Goal: Transaction & Acquisition: Purchase product/service

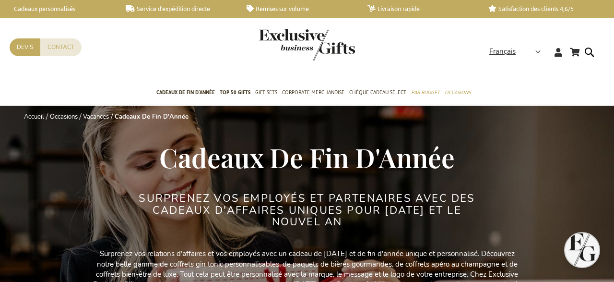
scroll to position [100, 0]
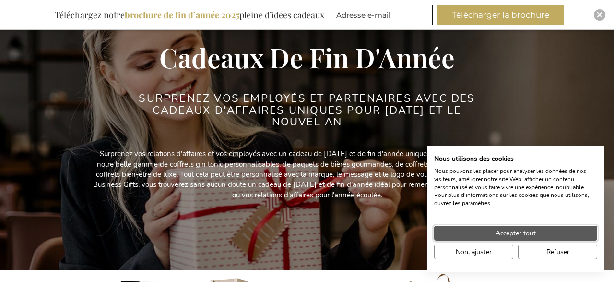
click at [501, 235] on span "Accepter tout" at bounding box center [516, 233] width 40 height 10
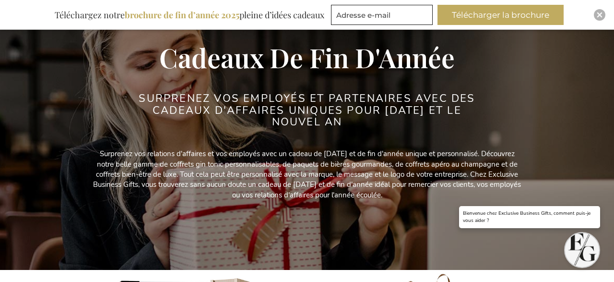
scroll to position [0, 0]
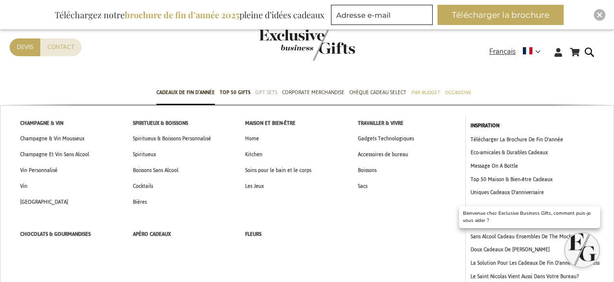
click at [263, 89] on span "Gift Sets" at bounding box center [266, 92] width 22 height 10
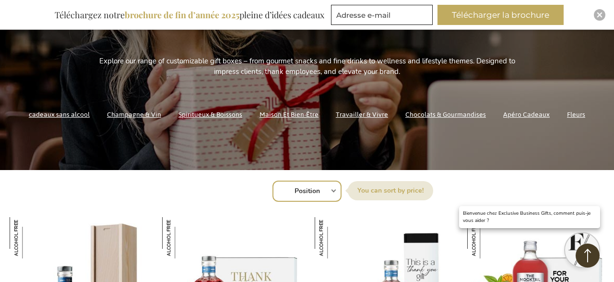
scroll to position [150, 0]
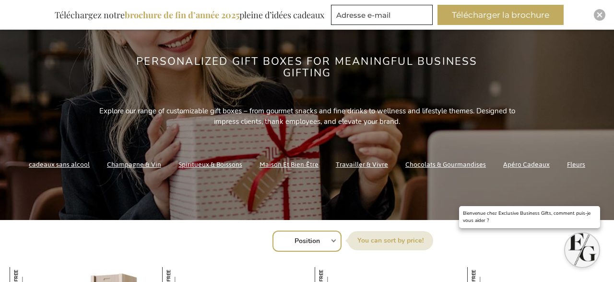
click at [276, 161] on link "Maison Et Bien-Être" at bounding box center [289, 164] width 59 height 13
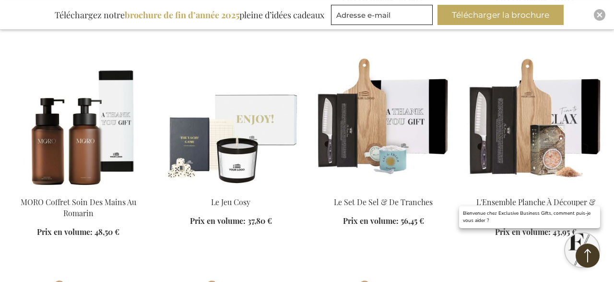
scroll to position [599, 0]
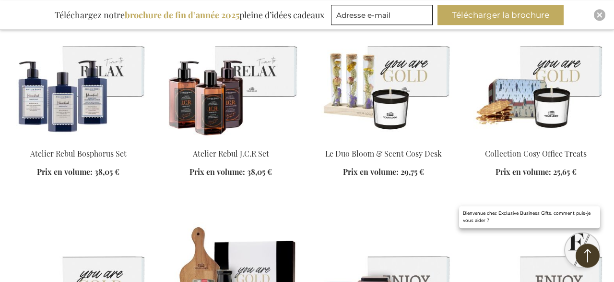
scroll to position [1548, 0]
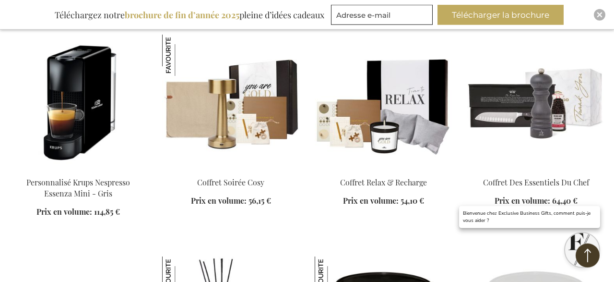
scroll to position [2346, 0]
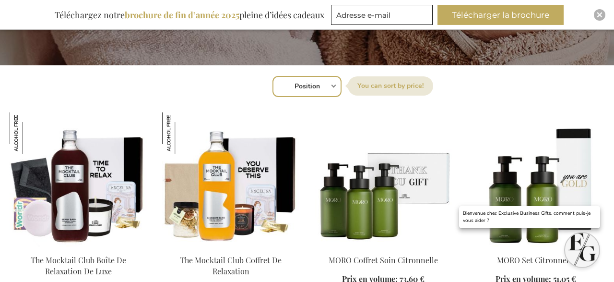
scroll to position [349, 0]
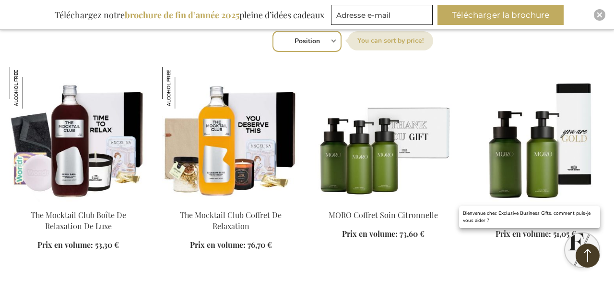
click at [326, 45] on select "Position Best Sellers Les plus consultés Nouveau Biggest Saving Price: low to h…" at bounding box center [307, 41] width 69 height 21
select select "price_asc"
click option "Price: low to high" at bounding box center [0, 0] width 0 height 0
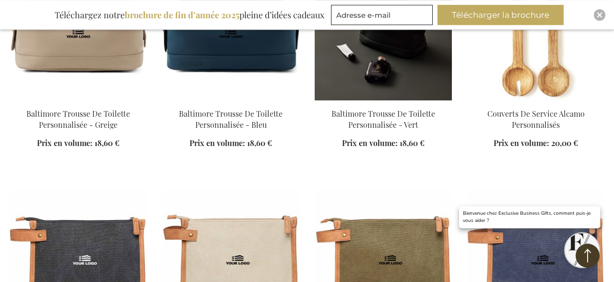
scroll to position [1348, 0]
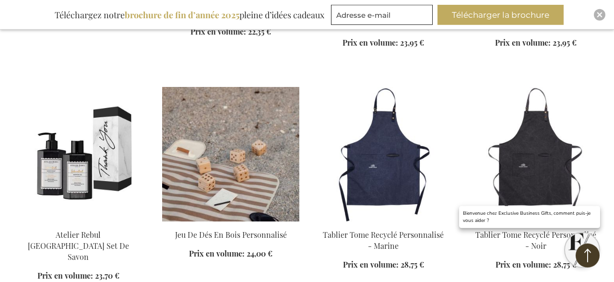
scroll to position [2147, 0]
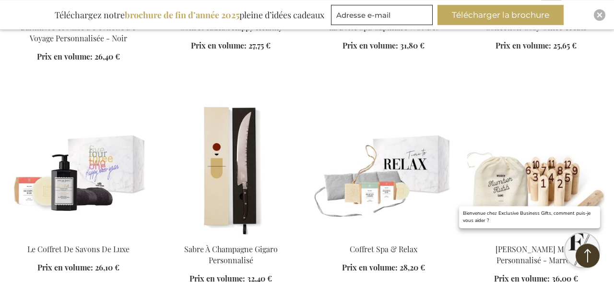
scroll to position [2846, 0]
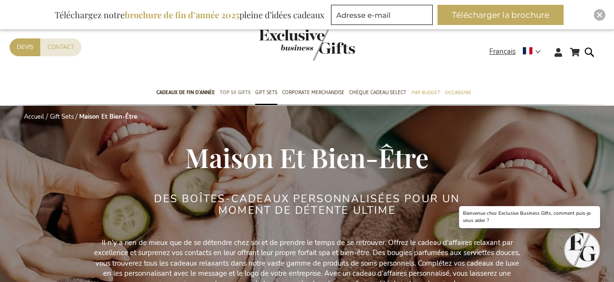
click at [231, 92] on span "TOP 50 Gifts" at bounding box center [235, 92] width 31 height 10
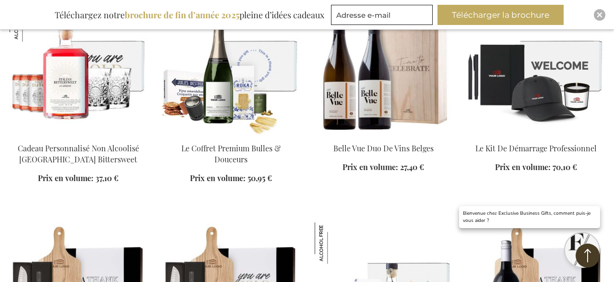
scroll to position [699, 0]
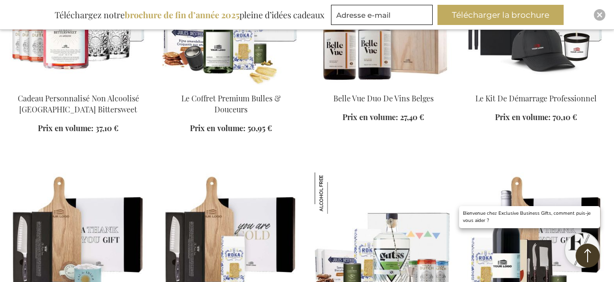
click at [0, 132] on div "Mon panier Mon panier Fermer Aucun article dans votre panier. Allez au contenu …" at bounding box center [307, 145] width 614 height 1689
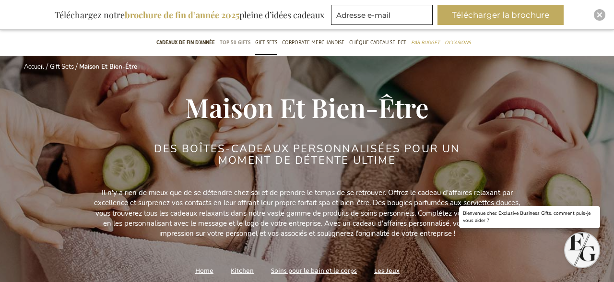
scroll to position [50, 0]
